Goal: Check status

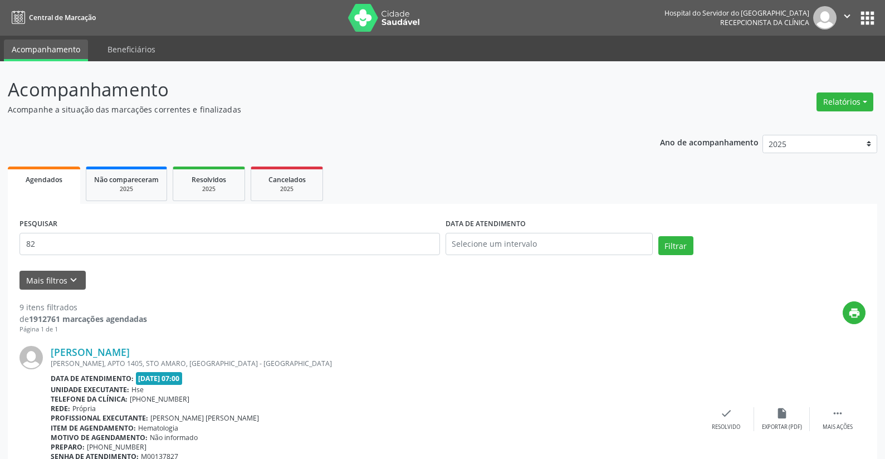
type input "8"
type input "04201143430"
click at [468, 242] on input "text" at bounding box center [548, 244] width 207 height 22
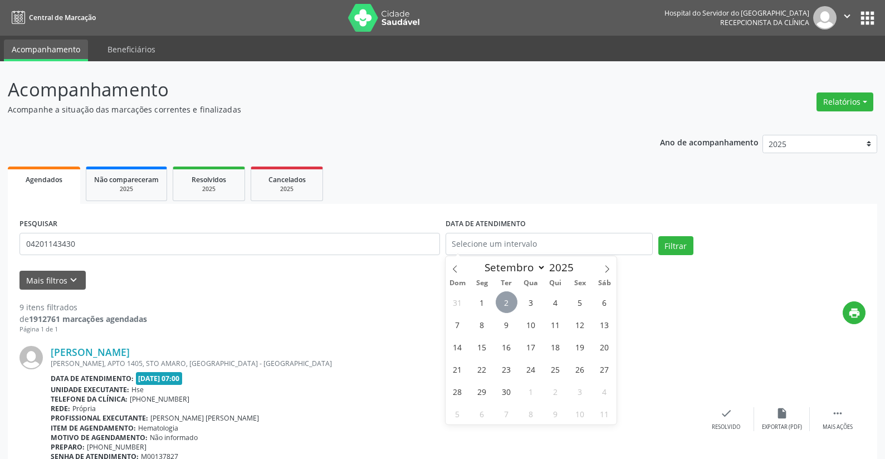
click at [508, 298] on span "2" at bounding box center [507, 302] width 22 height 22
type input "[DATE]"
click at [508, 298] on span "2" at bounding box center [507, 302] width 22 height 22
select select "8"
drag, startPoint x: 500, startPoint y: 240, endPoint x: 410, endPoint y: 254, distance: 90.8
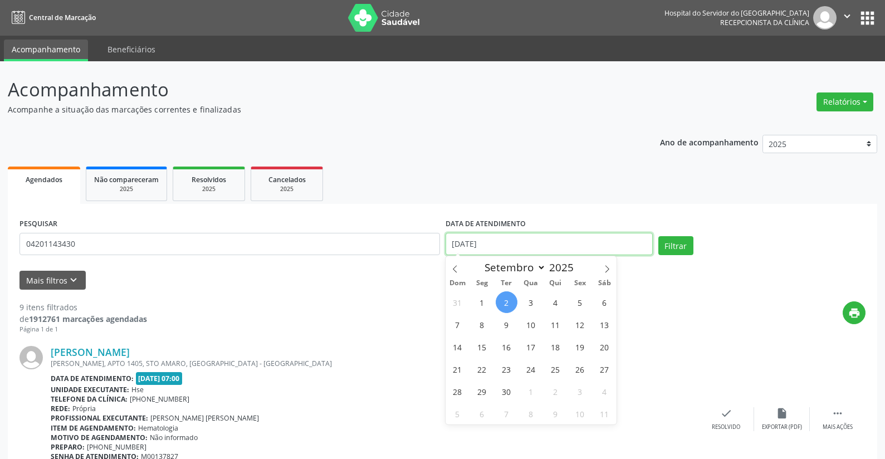
click at [410, 254] on div "PESQUISAR 04201143430 DATA DE ATENDIMENTO [DATE] Filtrar" at bounding box center [442, 238] width 851 height 47
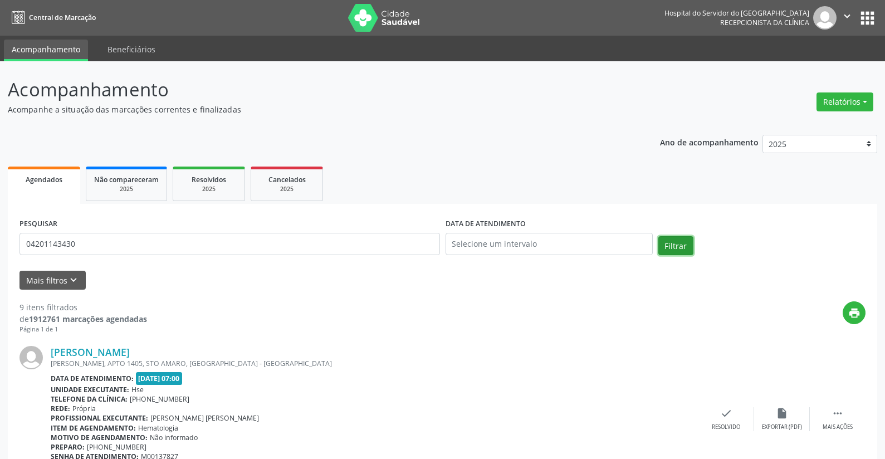
click at [671, 242] on button "Filtrar" at bounding box center [675, 245] width 35 height 19
